Goal: Use online tool/utility: Utilize a website feature to perform a specific function

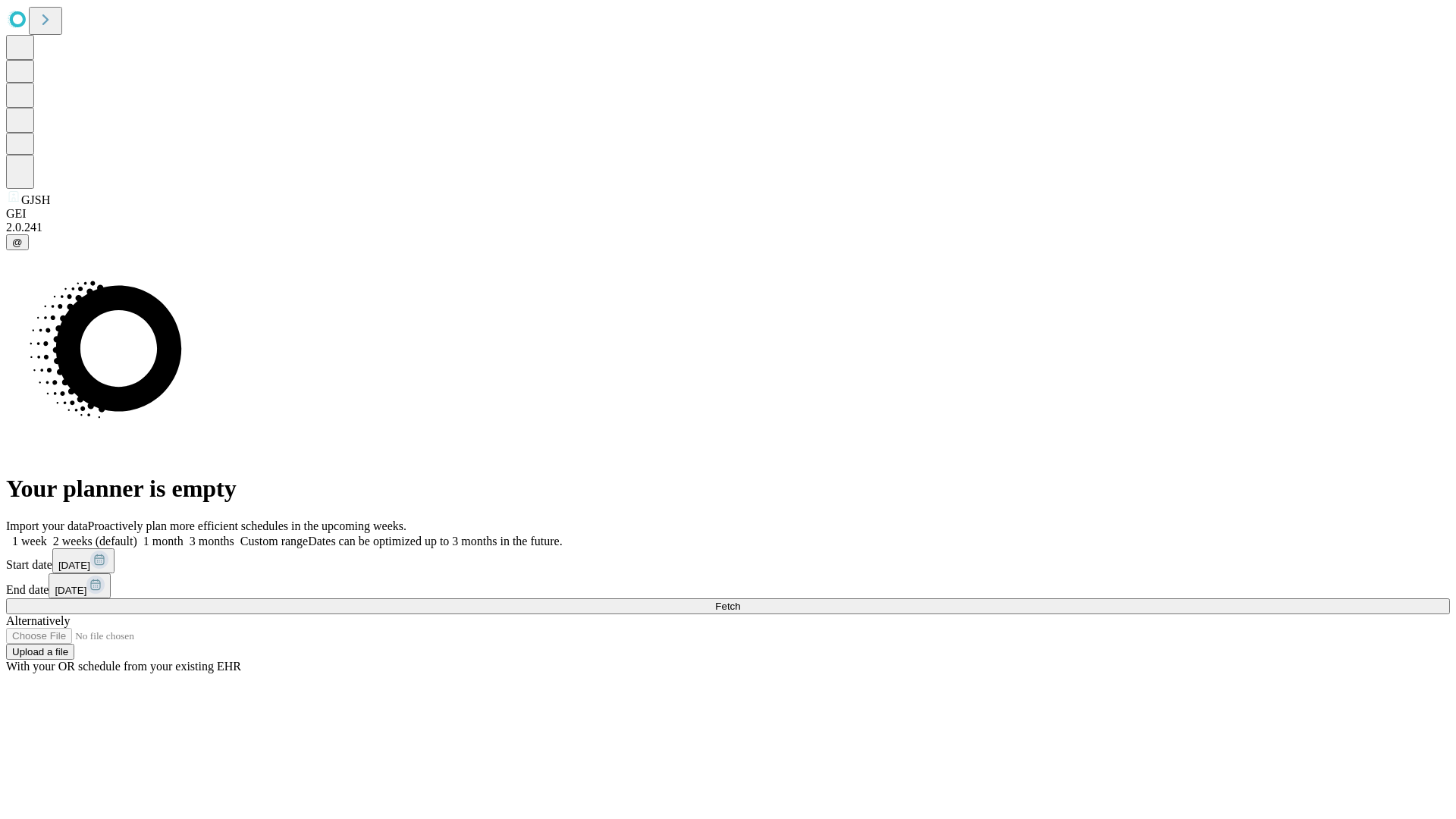
click at [740, 601] on span "Fetch" at bounding box center [727, 606] width 25 height 11
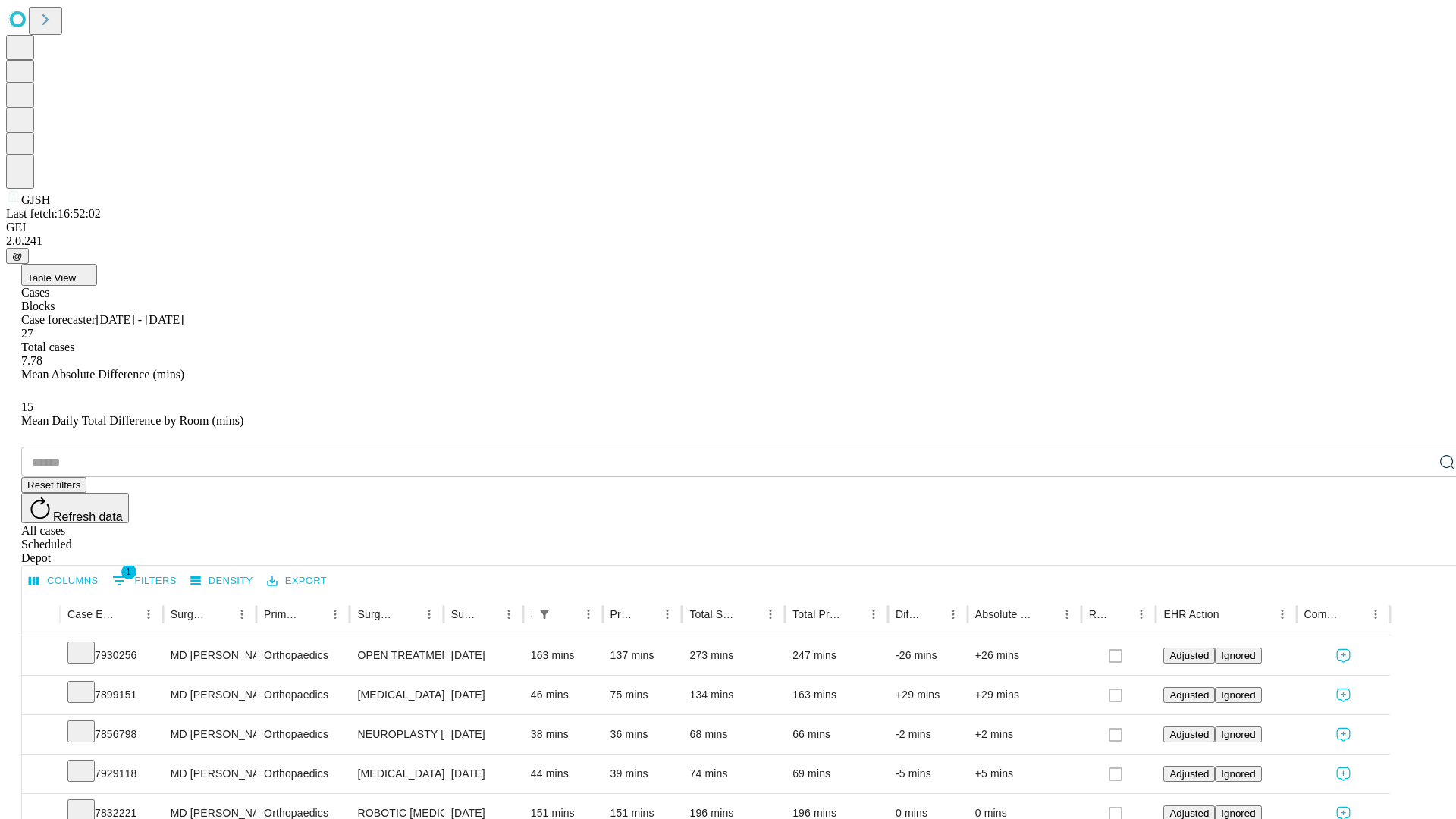
click at [76, 272] on span "Table View" at bounding box center [51, 277] width 49 height 11
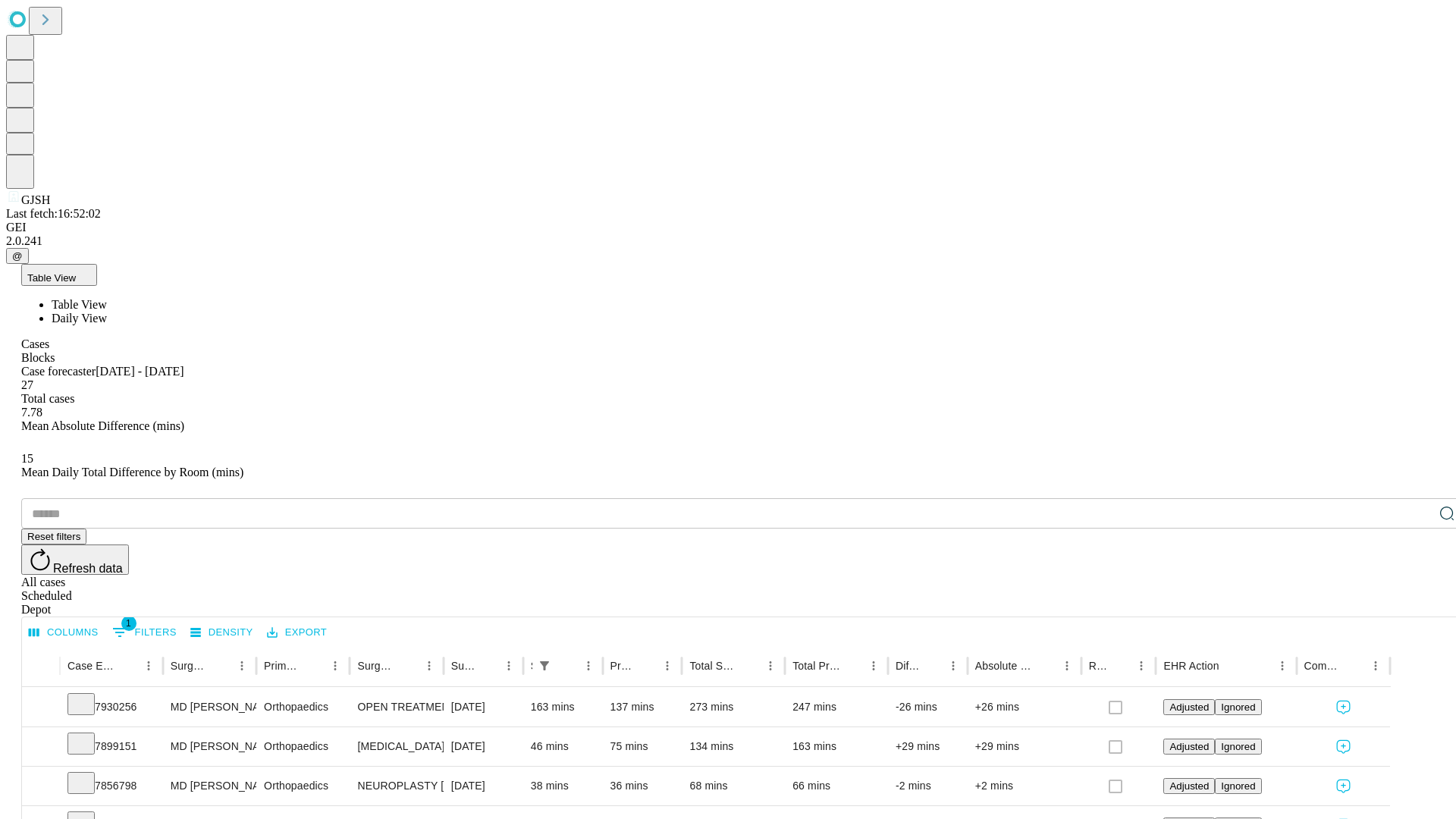
click at [107, 311] on span "Daily View" at bounding box center [79, 317] width 55 height 13
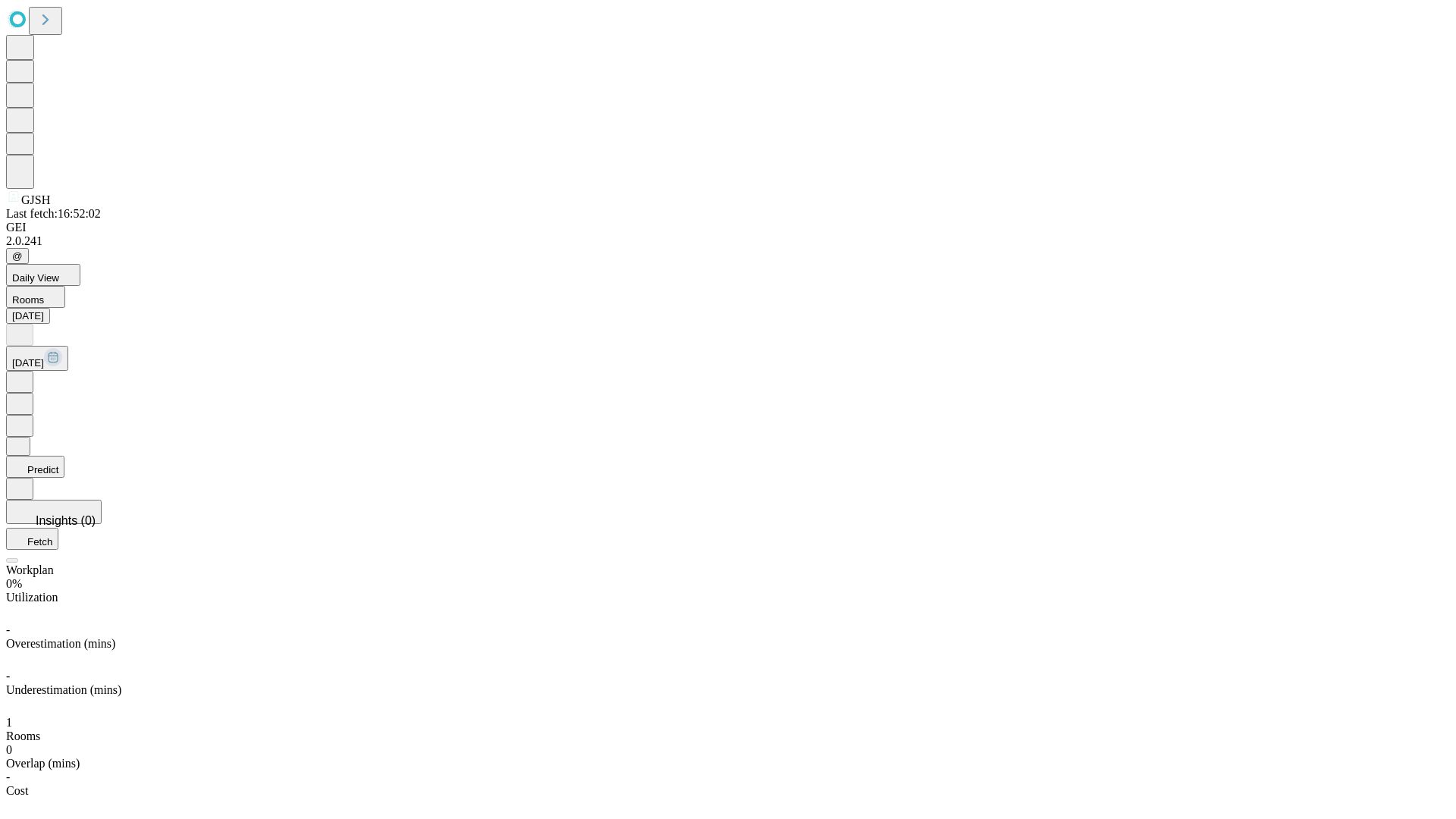
click at [65, 456] on button "Predict" at bounding box center [35, 467] width 59 height 22
